Goal: Task Accomplishment & Management: Complete application form

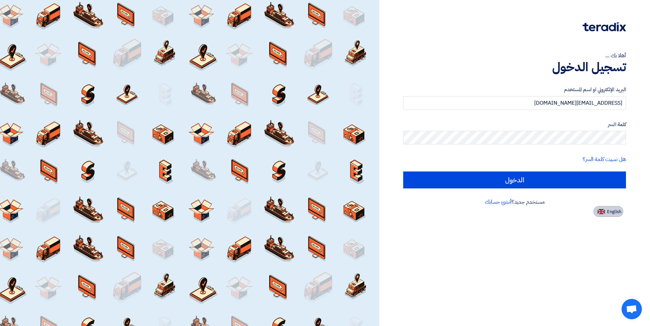
click at [617, 215] on button "English" at bounding box center [608, 211] width 30 height 11
type input "Sign in"
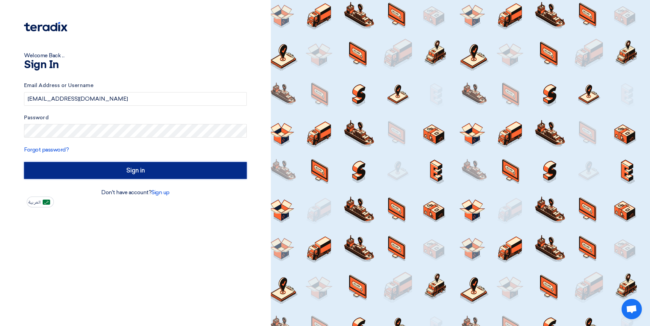
click at [147, 170] on input "Sign in" at bounding box center [135, 170] width 223 height 17
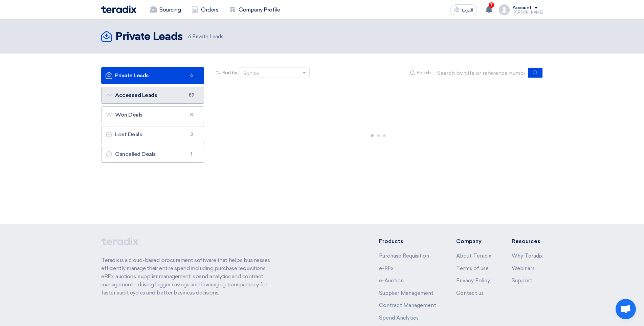
click at [148, 88] on link "Accessed Leads Accessed Leads 89" at bounding box center [152, 95] width 103 height 17
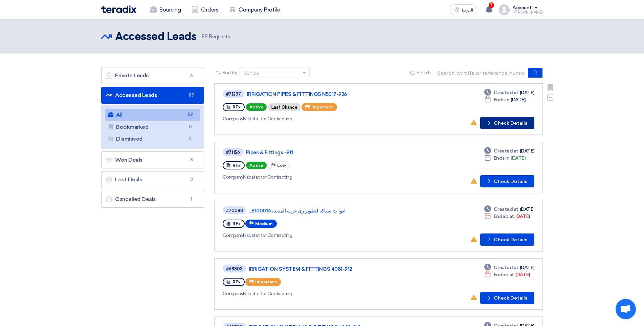
click at [499, 123] on button "Check details Check Details" at bounding box center [507, 123] width 54 height 12
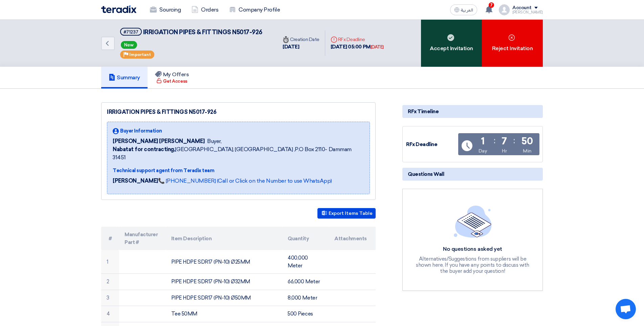
click at [466, 45] on div "Accept Invitation" at bounding box center [451, 43] width 61 height 47
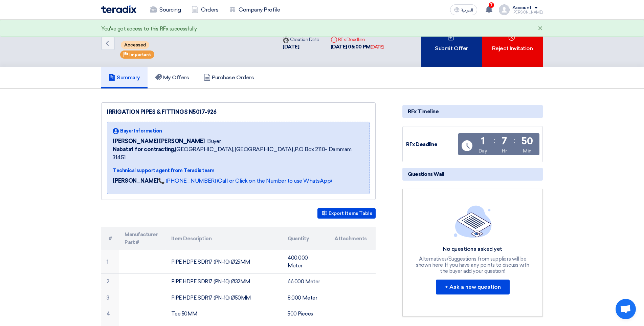
click at [462, 50] on div "Submit Offer" at bounding box center [451, 43] width 61 height 47
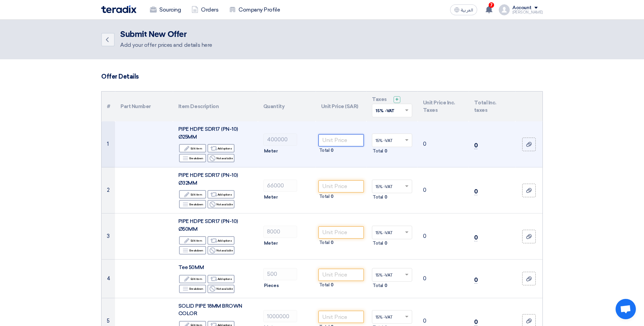
click at [343, 142] on input "number" at bounding box center [342, 140] width 46 height 12
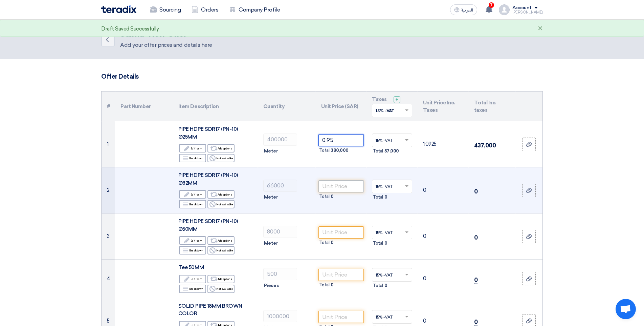
type input "0.95"
click at [348, 188] on input "number" at bounding box center [342, 186] width 46 height 12
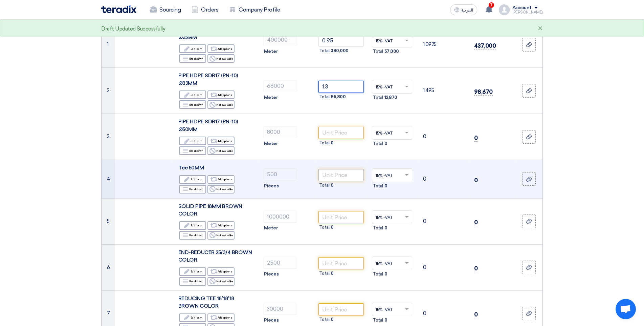
scroll to position [102, 0]
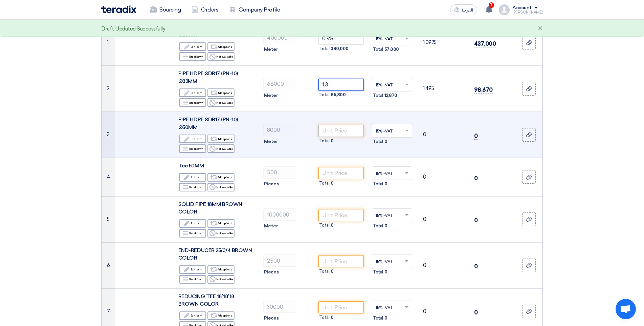
type input "1.3"
click at [339, 132] on input "number" at bounding box center [342, 131] width 46 height 12
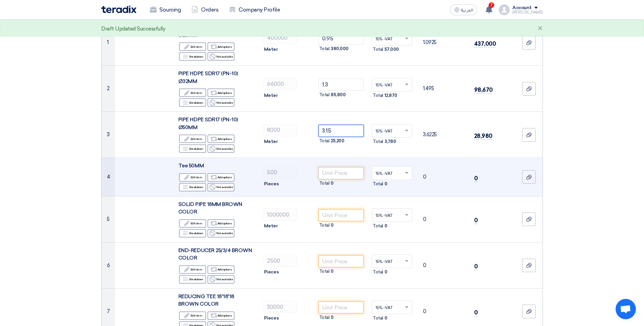
type input "3.15"
click at [334, 175] on input "number" at bounding box center [342, 173] width 46 height 12
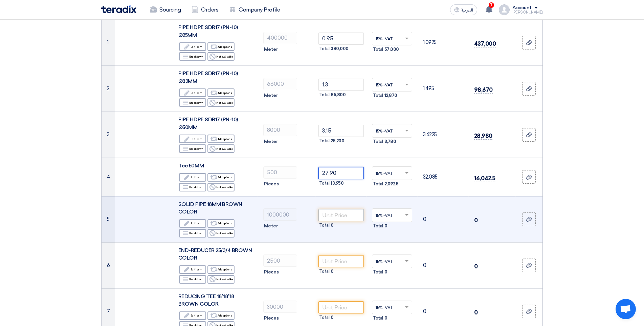
type input "27.90"
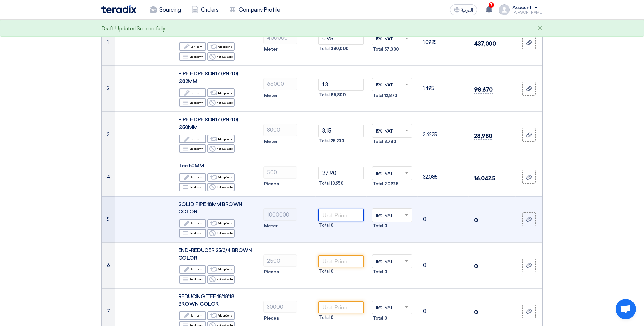
click at [342, 211] on input "number" at bounding box center [342, 215] width 46 height 12
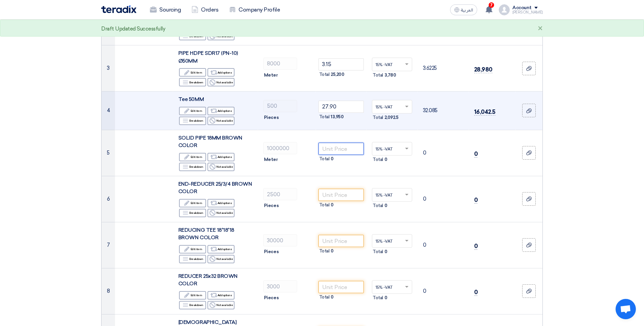
scroll to position [169, 0]
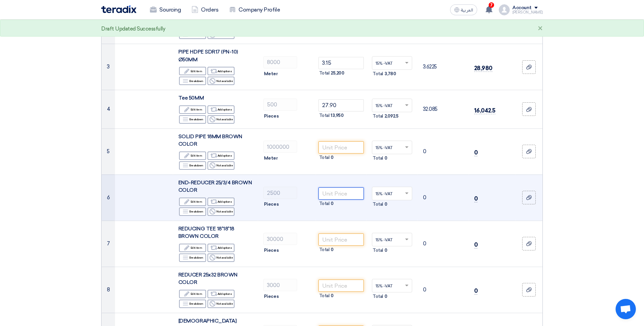
click at [340, 193] on input "number" at bounding box center [342, 193] width 46 height 12
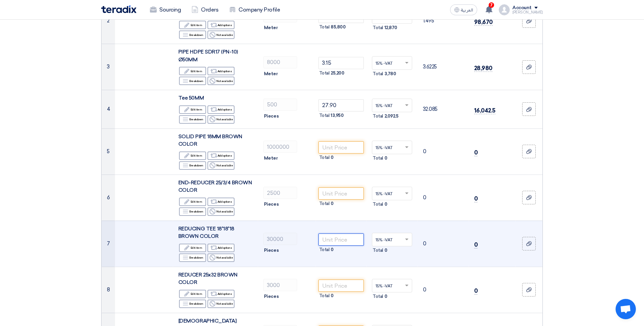
click at [341, 238] on input "number" at bounding box center [342, 239] width 46 height 12
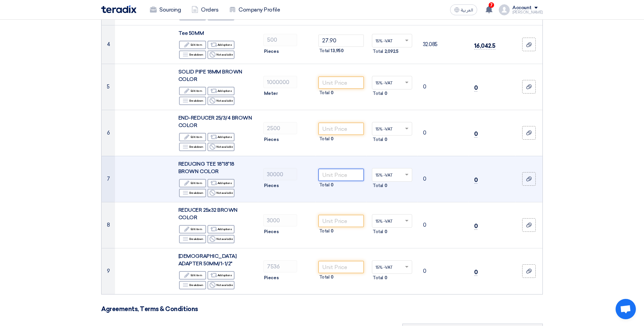
scroll to position [237, 0]
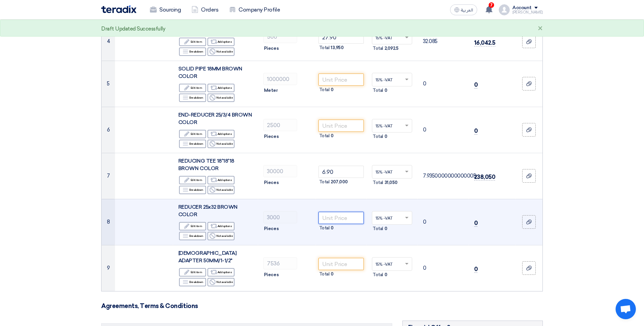
click at [343, 217] on input "number" at bounding box center [342, 218] width 46 height 12
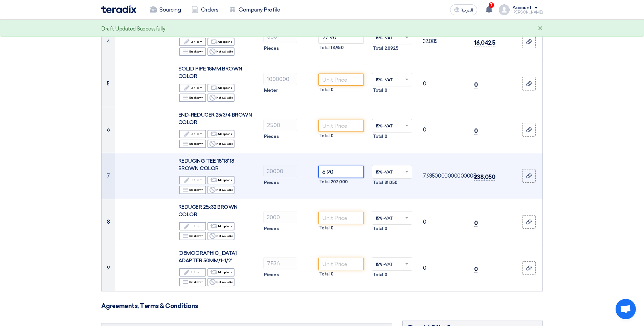
click at [350, 173] on input "6.90" at bounding box center [342, 172] width 46 height 12
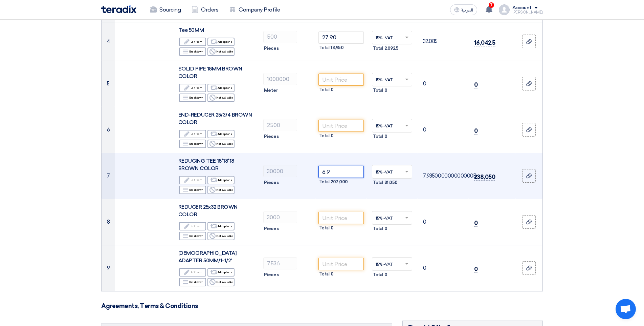
type input "6"
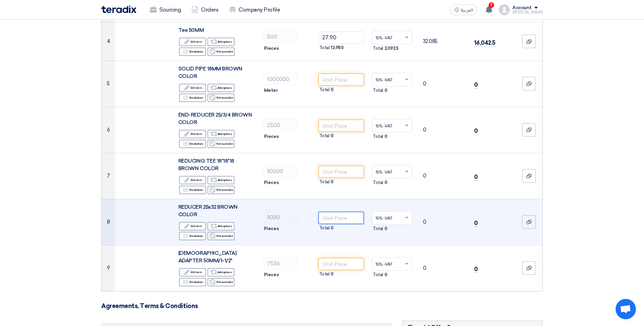
click at [345, 219] on input "number" at bounding box center [342, 218] width 46 height 12
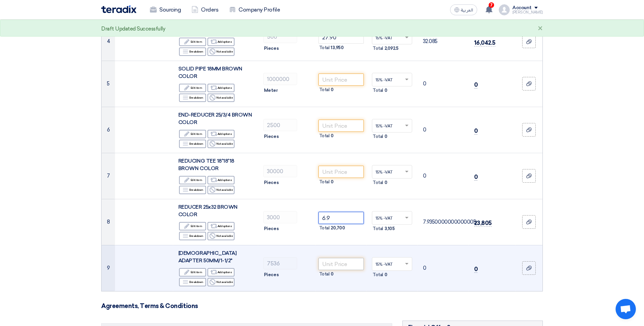
type input "6.9"
click at [343, 259] on input "number" at bounding box center [342, 264] width 46 height 12
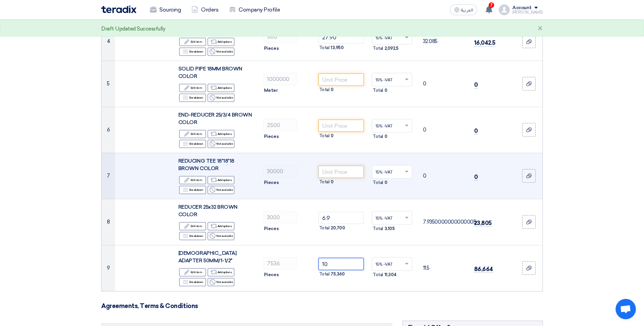
type input "10"
click at [336, 177] on input "number" at bounding box center [342, 172] width 46 height 12
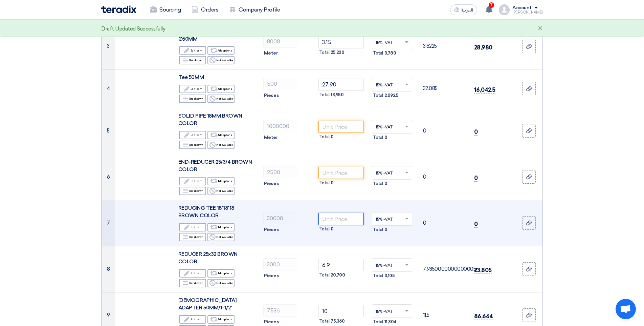
scroll to position [169, 0]
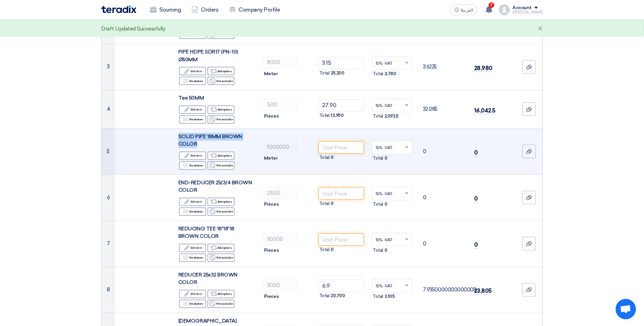
drag, startPoint x: 178, startPoint y: 136, endPoint x: 198, endPoint y: 145, distance: 21.5
click at [198, 145] on div "SOLID PIPE 18MM BROWN COLOR" at bounding box center [215, 140] width 74 height 15
copy span "SOLID PIPE 18MM BROWN COLOR"
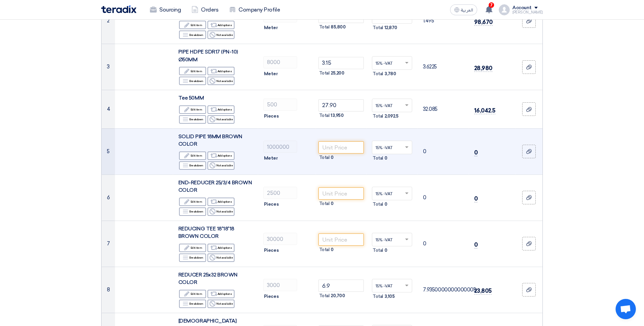
click at [300, 155] on div "Meter" at bounding box center [286, 158] width 47 height 8
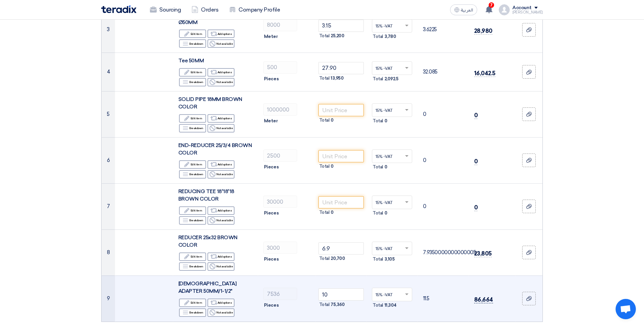
scroll to position [214, 0]
